Goal: Browse casually

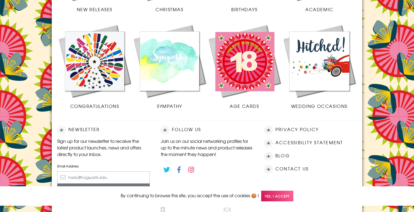
scroll to position [259, 0]
